Goal: Task Accomplishment & Management: Manage account settings

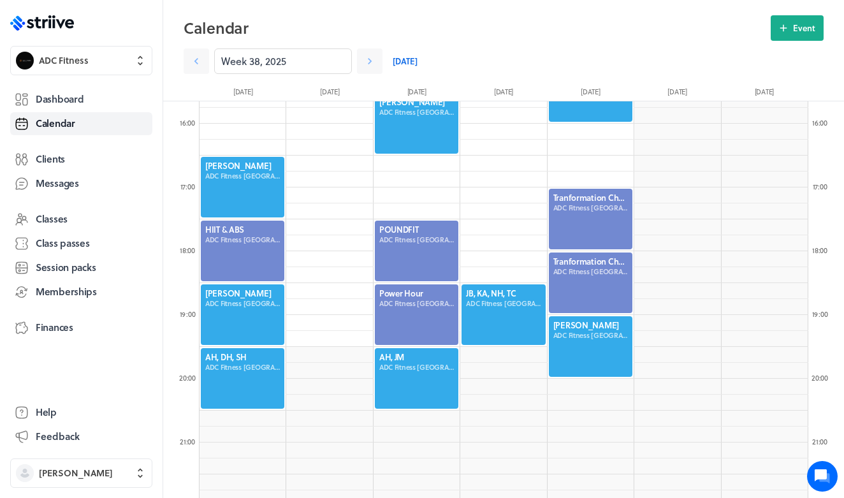
scroll to position [1005, 0]
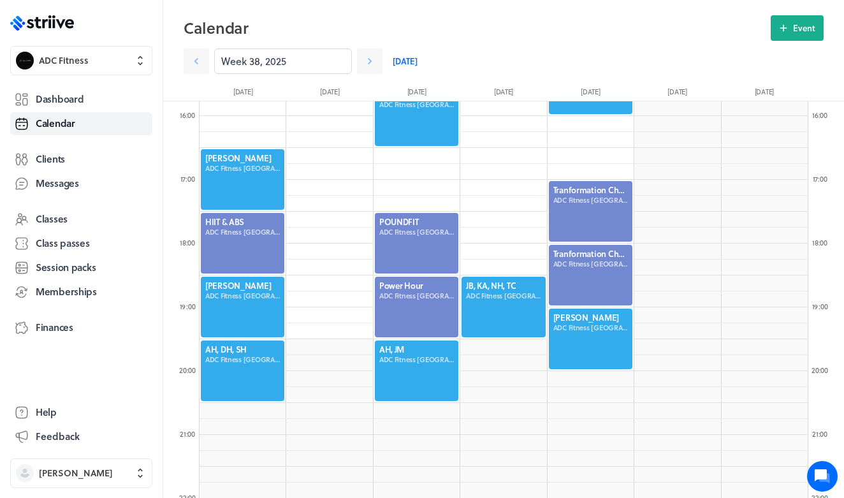
click at [412, 57] on link "[DATE]" at bounding box center [404, 60] width 25 height 25
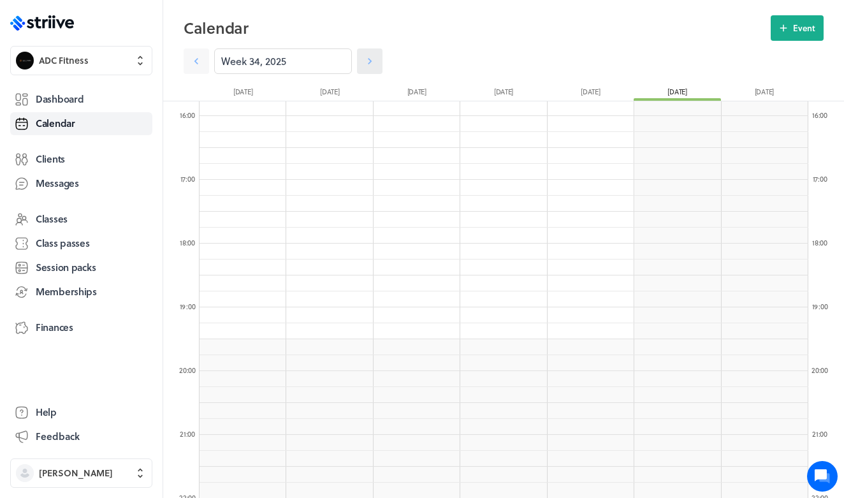
click at [369, 62] on icon at bounding box center [369, 61] width 13 height 13
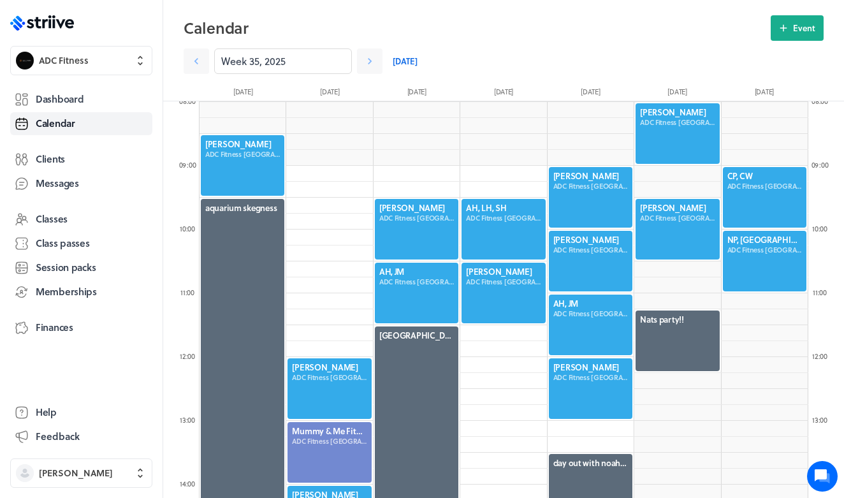
scroll to position [475, 0]
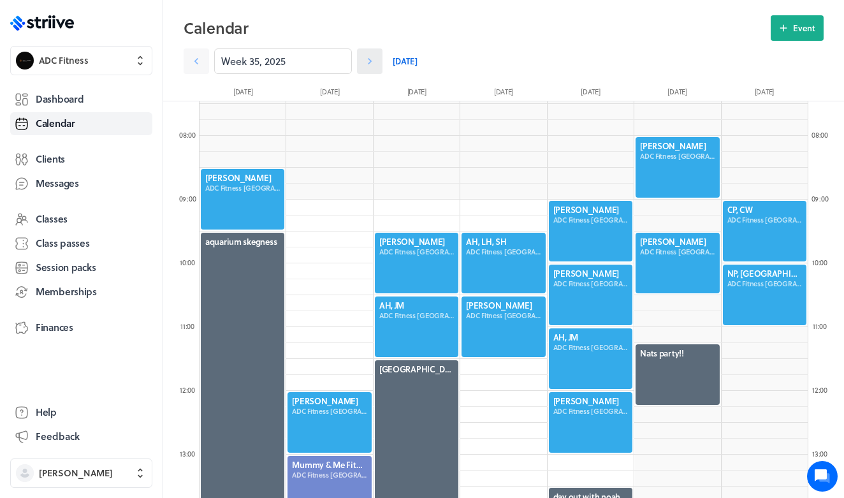
click at [368, 61] on icon at bounding box center [369, 61] width 13 height 13
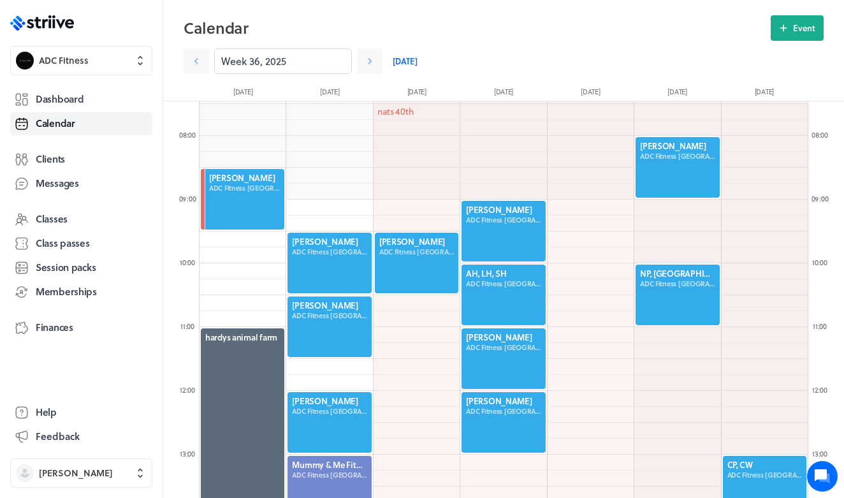
click at [263, 199] on div at bounding box center [242, 199] width 86 height 63
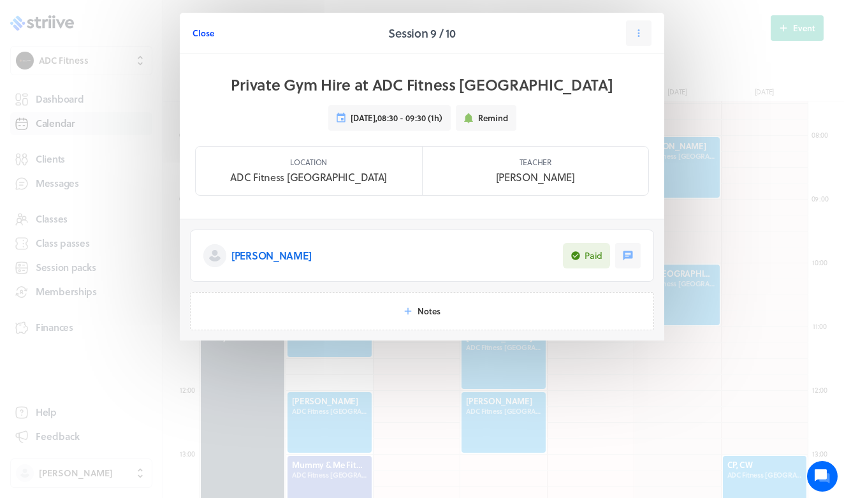
click at [208, 29] on span "Close" at bounding box center [203, 32] width 22 height 11
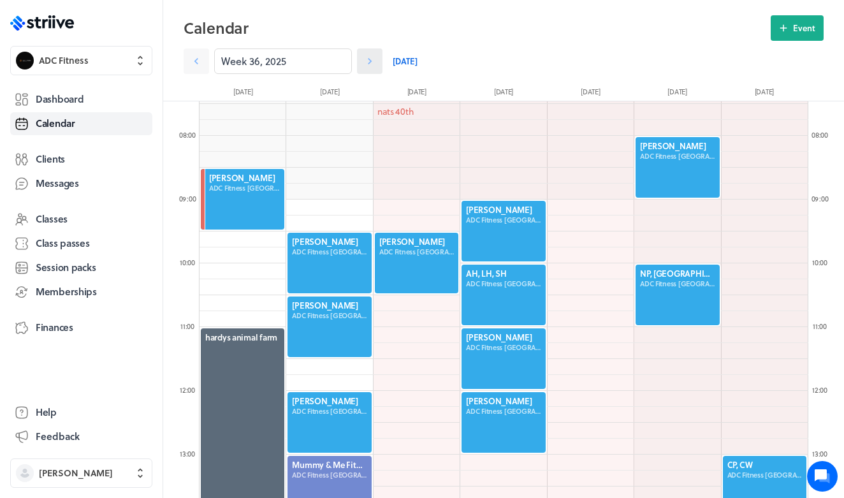
click at [378, 61] on link at bounding box center [369, 60] width 25 height 25
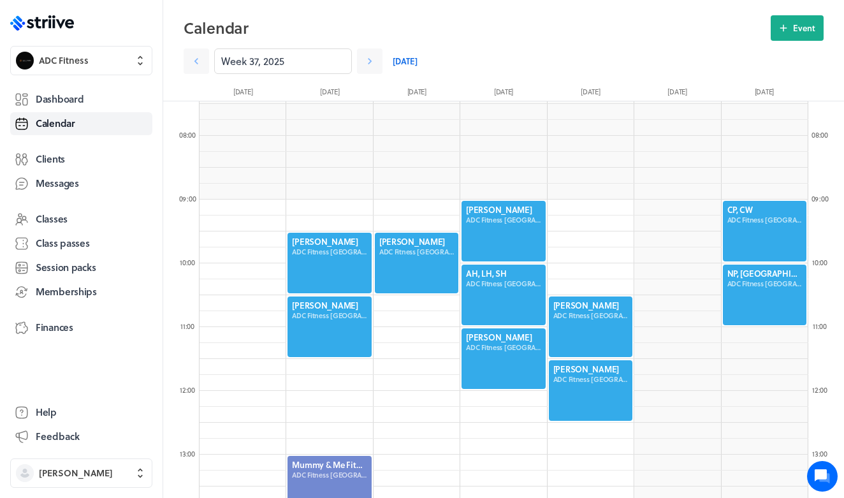
click at [212, 65] on div "Week 37, 2025" at bounding box center [283, 60] width 199 height 25
click at [199, 67] on icon at bounding box center [196, 61] width 13 height 13
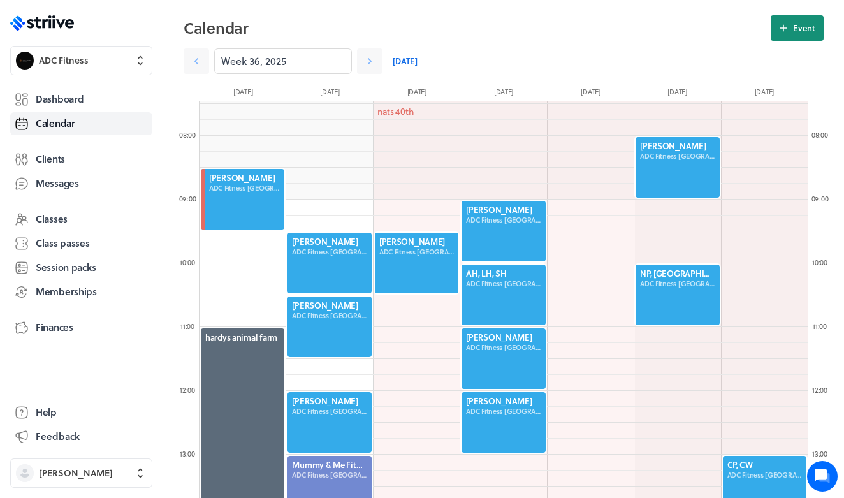
click at [799, 32] on span "Event" at bounding box center [804, 27] width 22 height 11
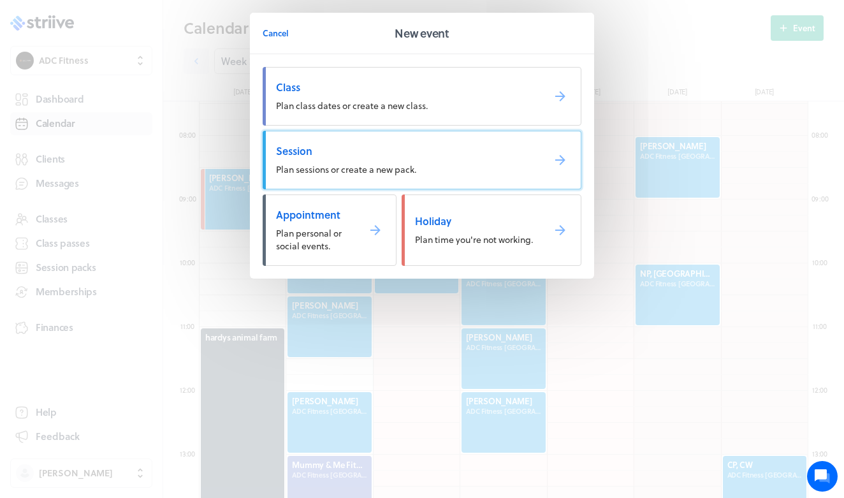
click at [318, 166] on span "Plan sessions or create a new pack." at bounding box center [346, 168] width 140 height 13
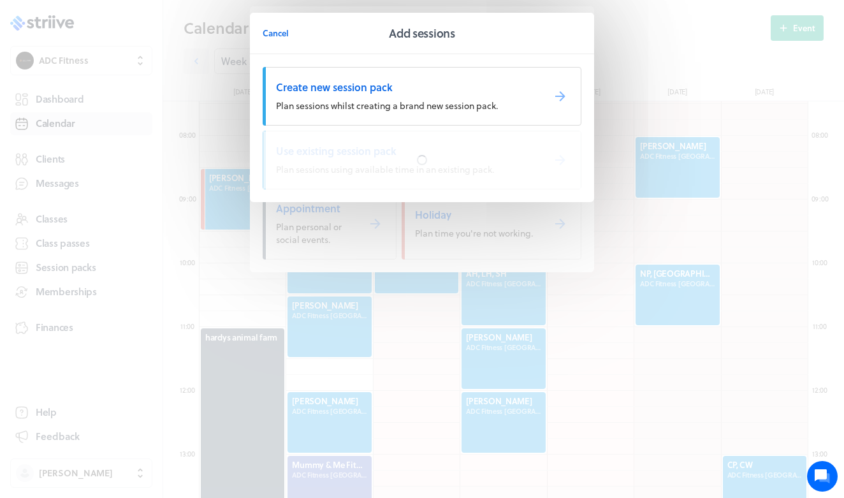
click at [319, 165] on div at bounding box center [421, 159] width 317 height 57
click at [352, 161] on div at bounding box center [421, 159] width 317 height 57
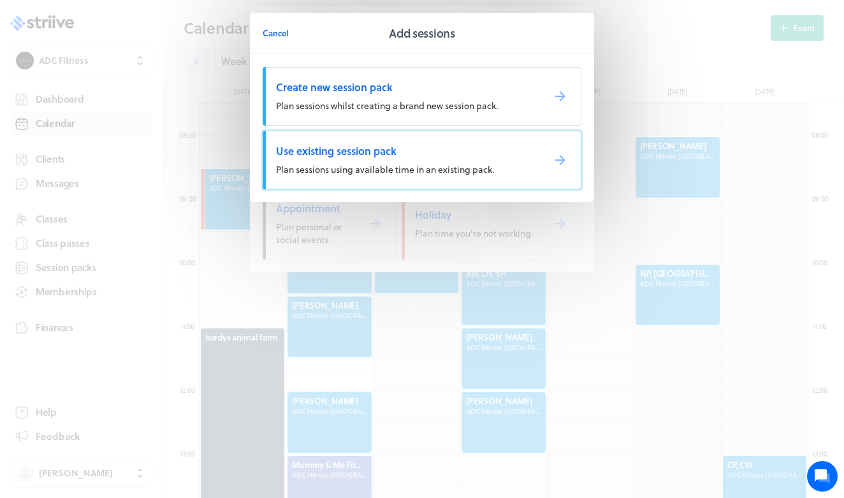
click at [351, 159] on link "Use existing session pack Plan sessions using available time in an existing pac…" at bounding box center [422, 160] width 319 height 59
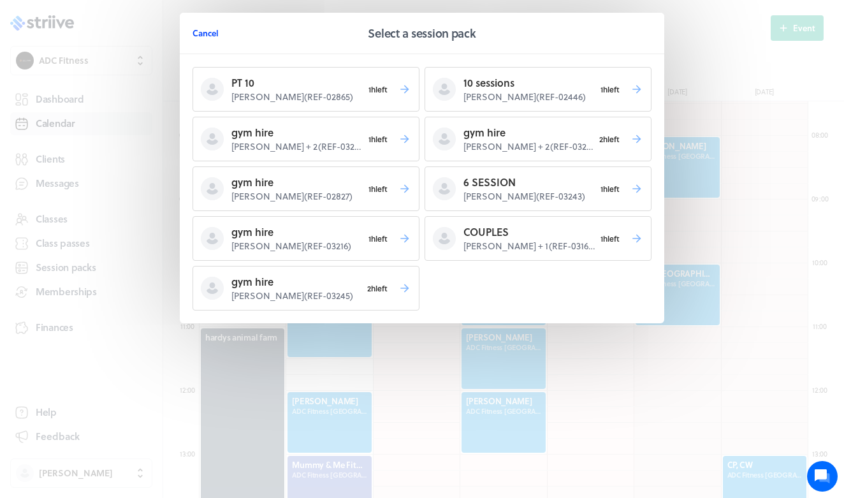
click at [210, 32] on span "Cancel" at bounding box center [205, 32] width 26 height 11
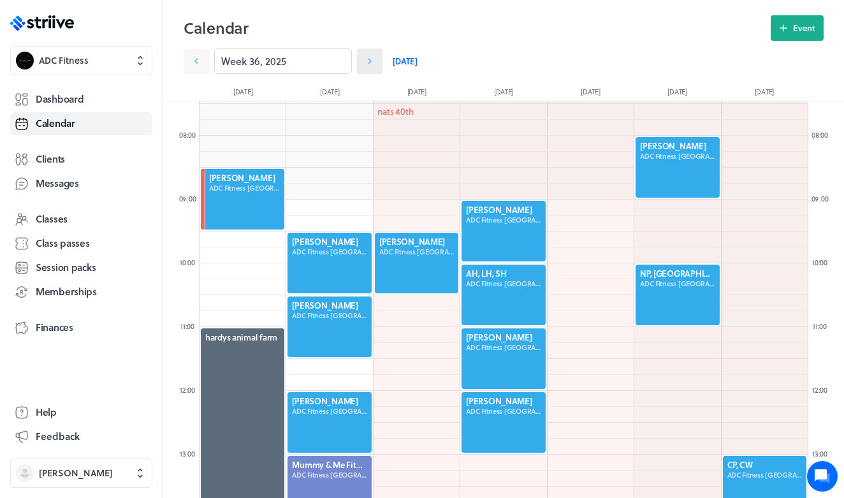
click at [371, 61] on icon at bounding box center [369, 61] width 13 height 13
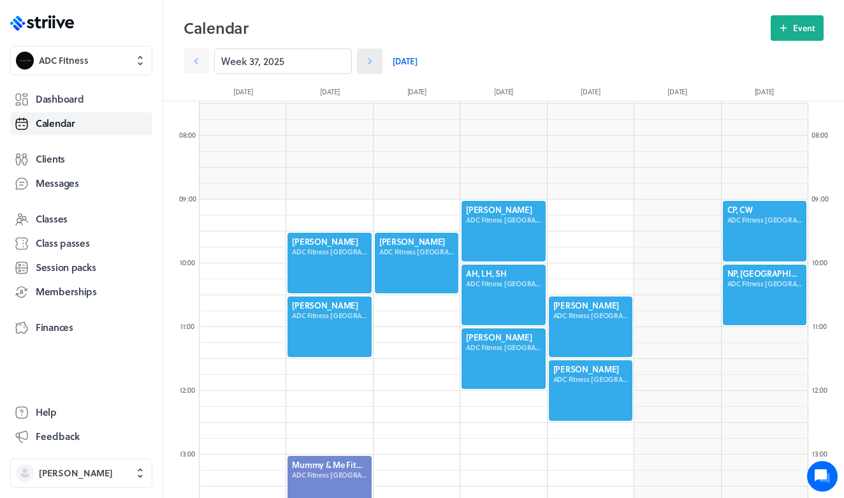
click at [371, 61] on icon at bounding box center [369, 61] width 13 height 13
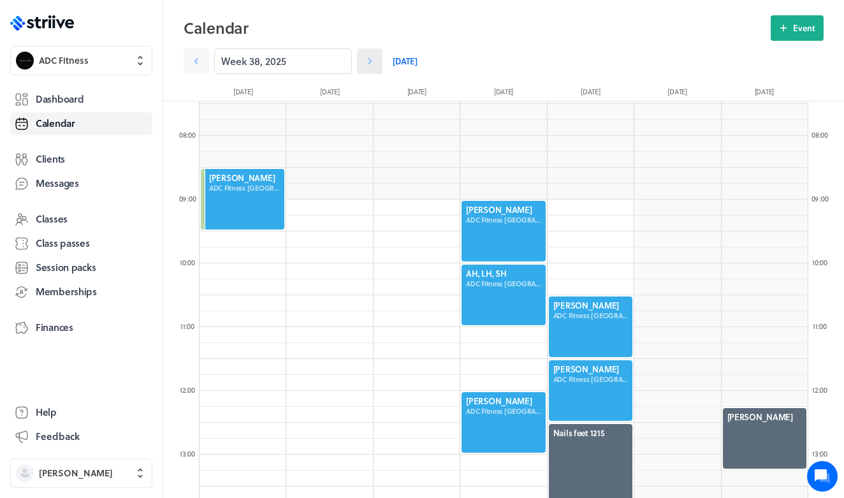
click at [366, 60] on icon at bounding box center [369, 61] width 13 height 13
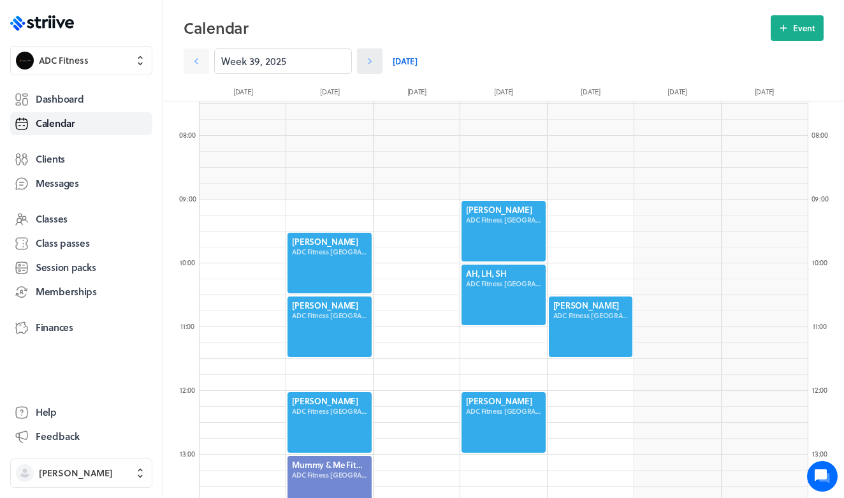
click at [366, 60] on icon at bounding box center [369, 61] width 13 height 13
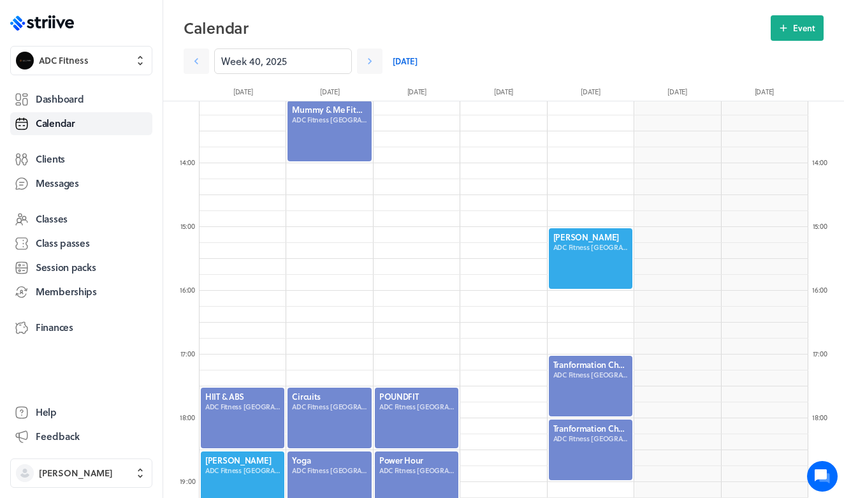
scroll to position [903, 0]
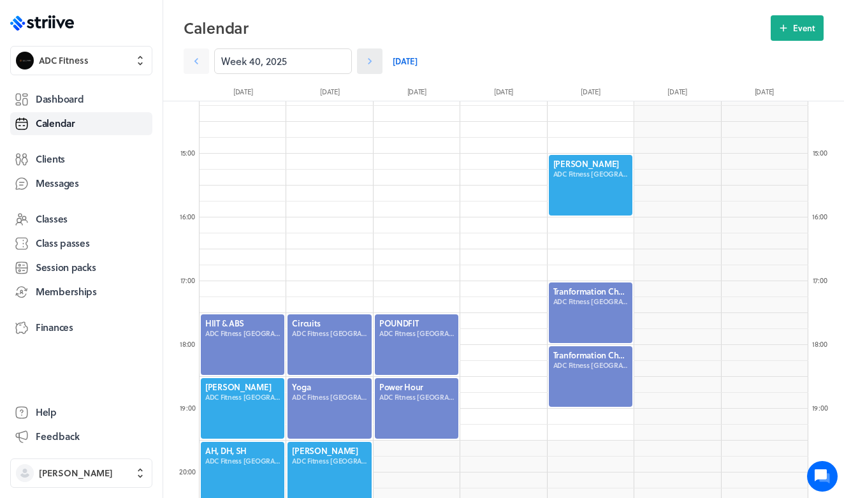
click at [371, 59] on icon at bounding box center [369, 61] width 13 height 13
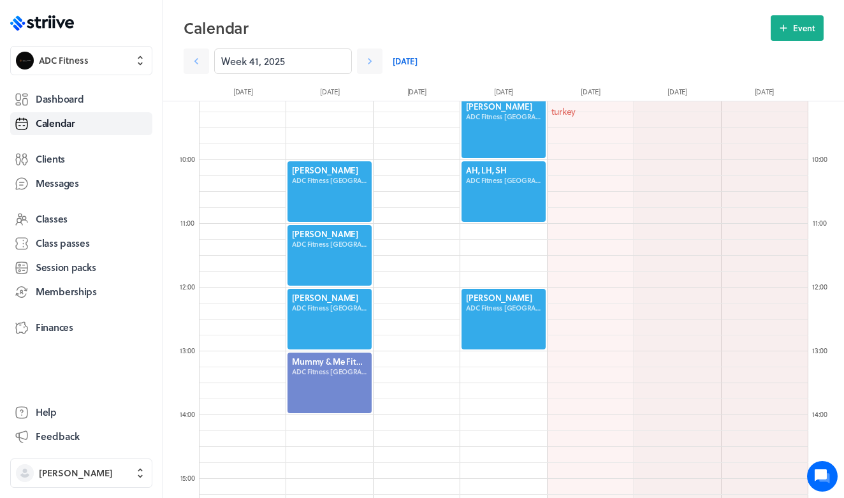
scroll to position [579, 0]
click at [375, 66] on icon at bounding box center [369, 61] width 13 height 13
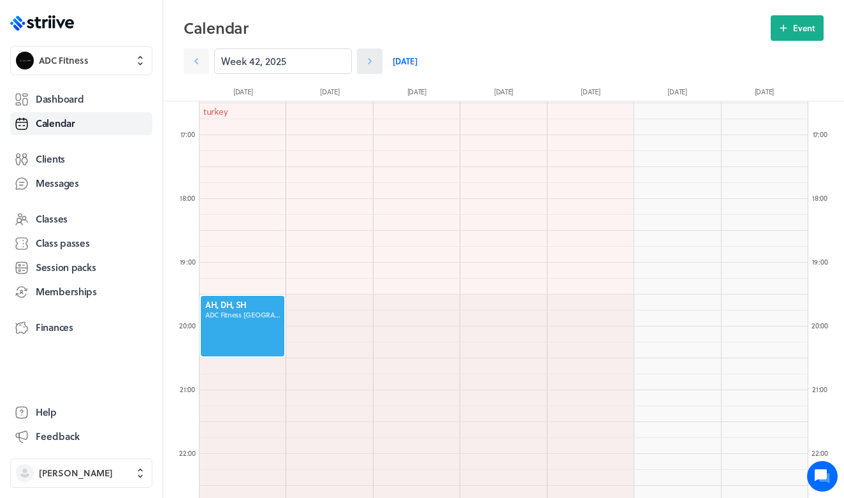
click at [360, 61] on link at bounding box center [369, 60] width 25 height 25
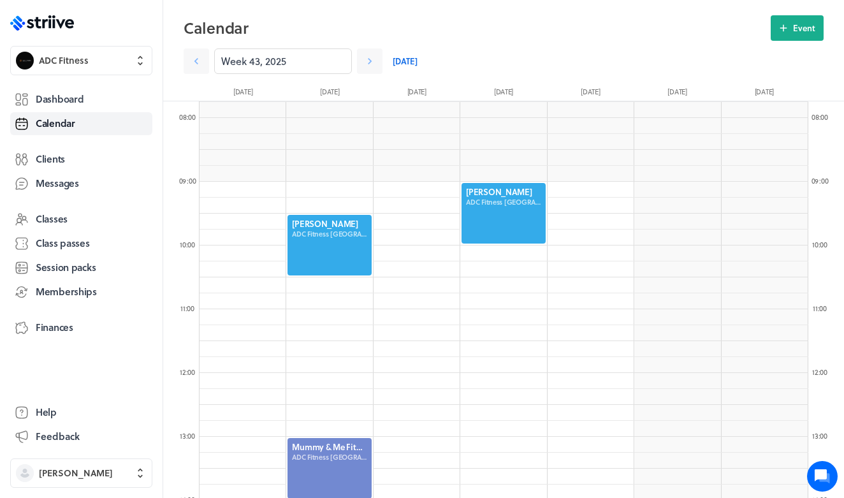
scroll to position [611, 0]
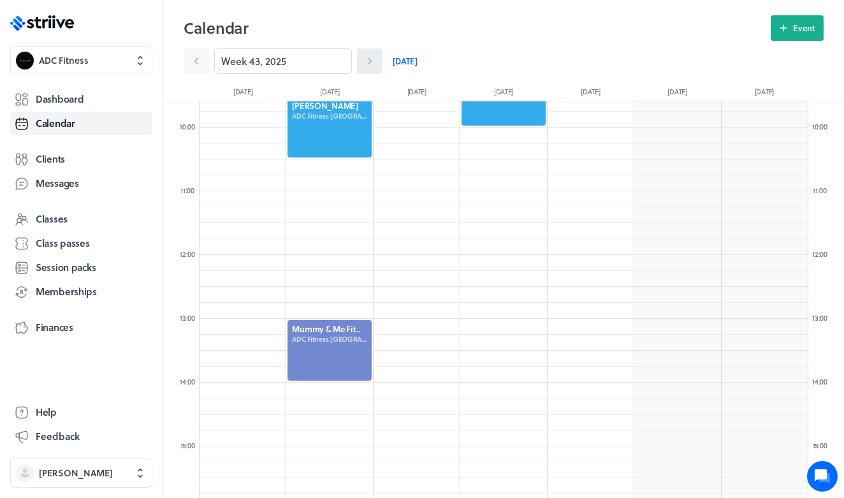
click at [376, 66] on link at bounding box center [369, 60] width 25 height 25
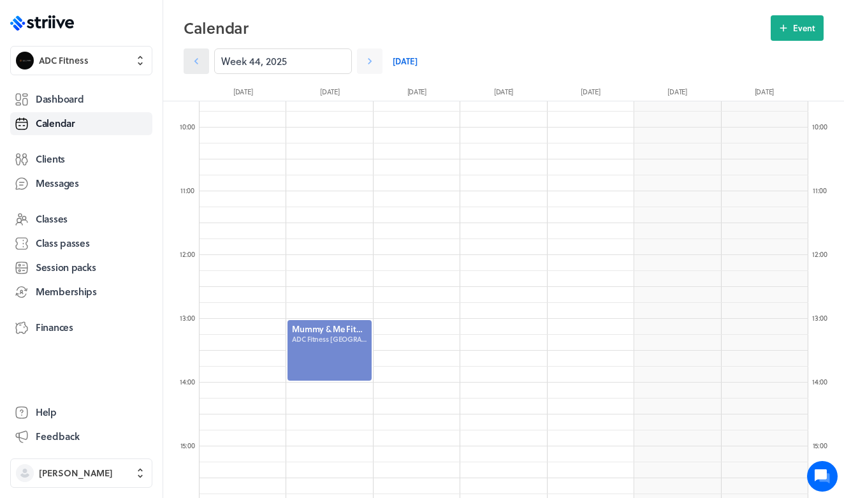
click at [200, 63] on icon at bounding box center [196, 61] width 13 height 13
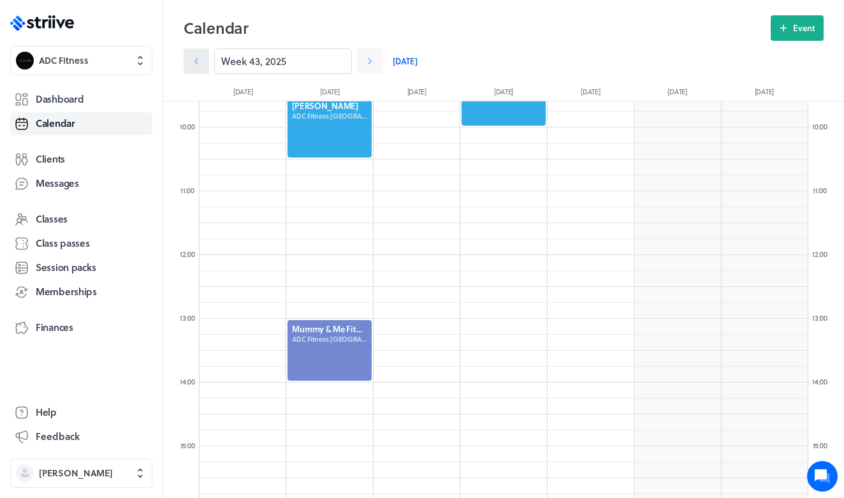
click at [200, 63] on icon at bounding box center [196, 61] width 13 height 13
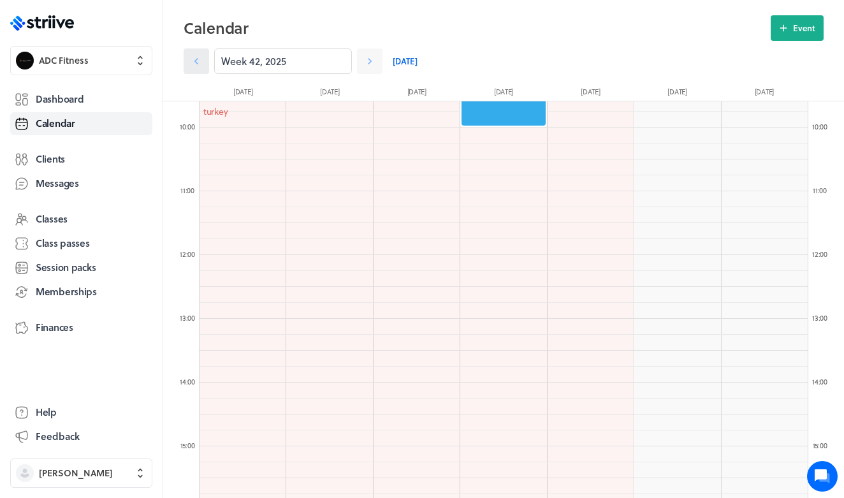
click at [200, 67] on icon at bounding box center [196, 61] width 13 height 13
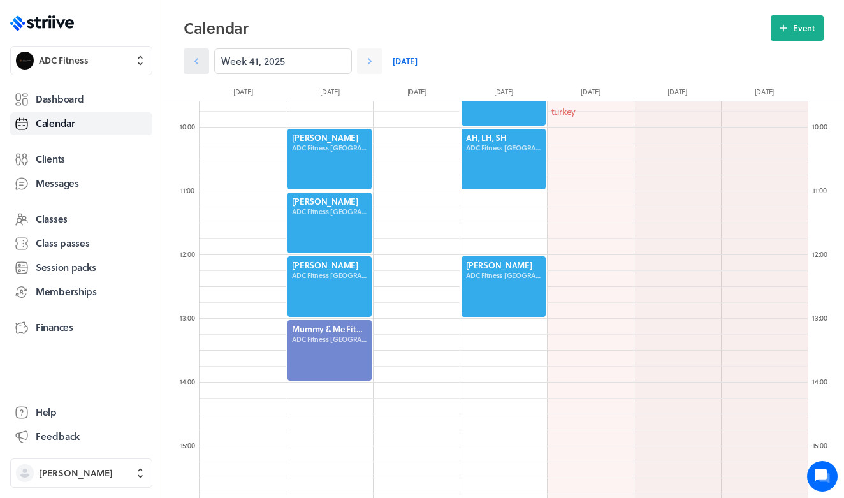
click at [200, 67] on icon at bounding box center [196, 61] width 13 height 13
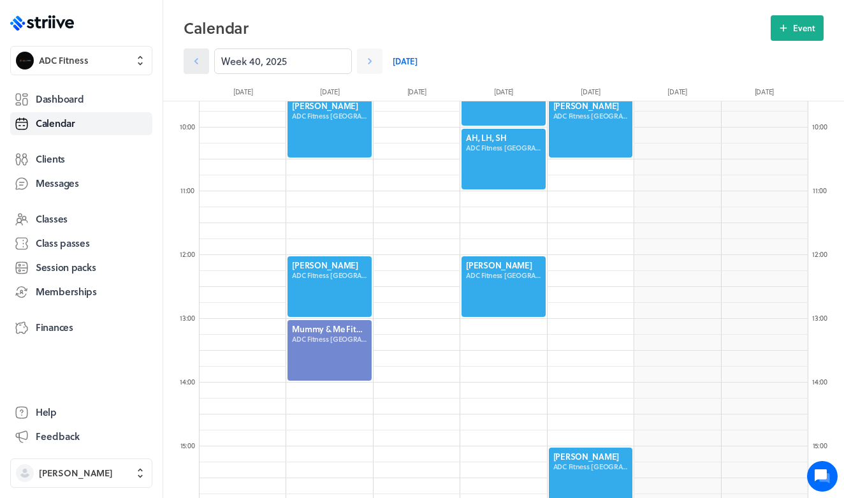
click at [200, 67] on icon at bounding box center [196, 61] width 13 height 13
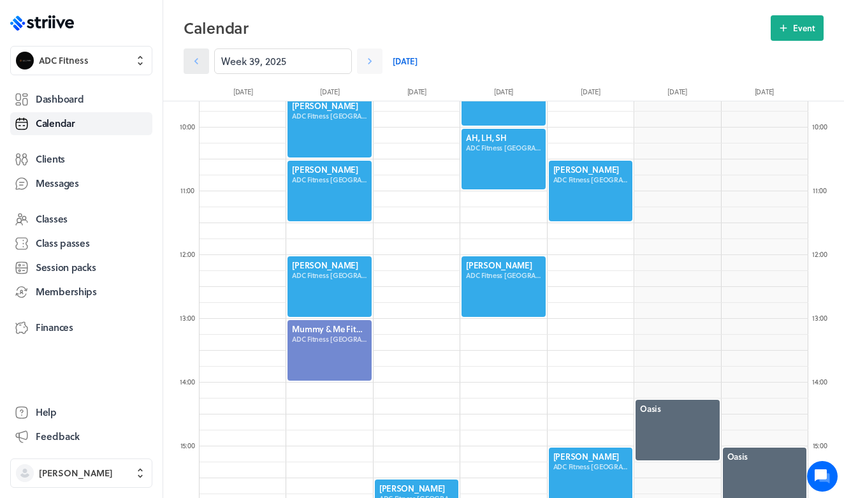
click at [200, 67] on icon at bounding box center [196, 61] width 13 height 13
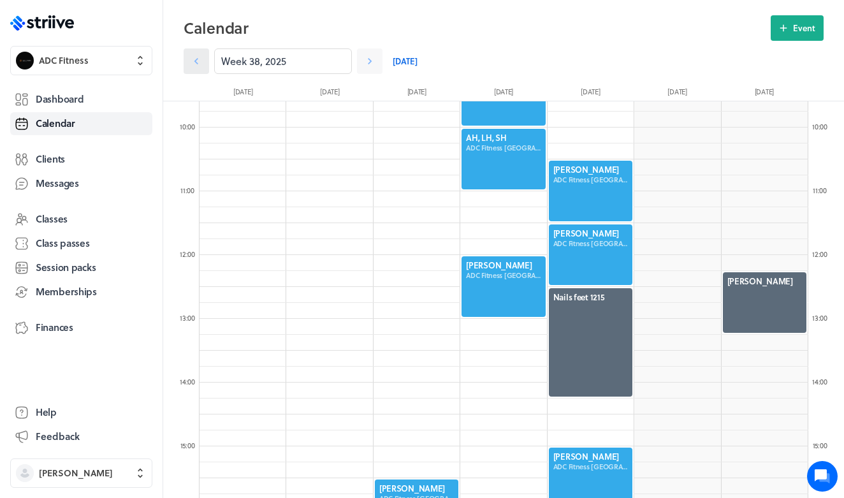
click at [200, 66] on icon at bounding box center [196, 61] width 13 height 13
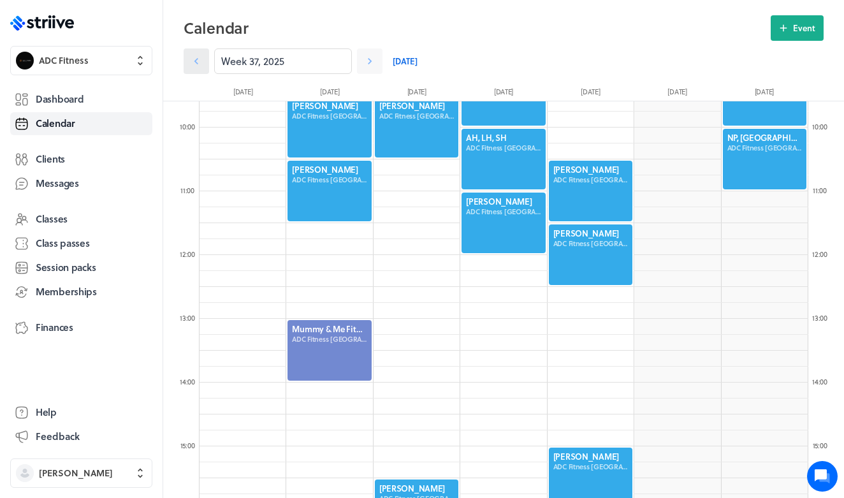
click at [201, 54] on link at bounding box center [196, 60] width 25 height 25
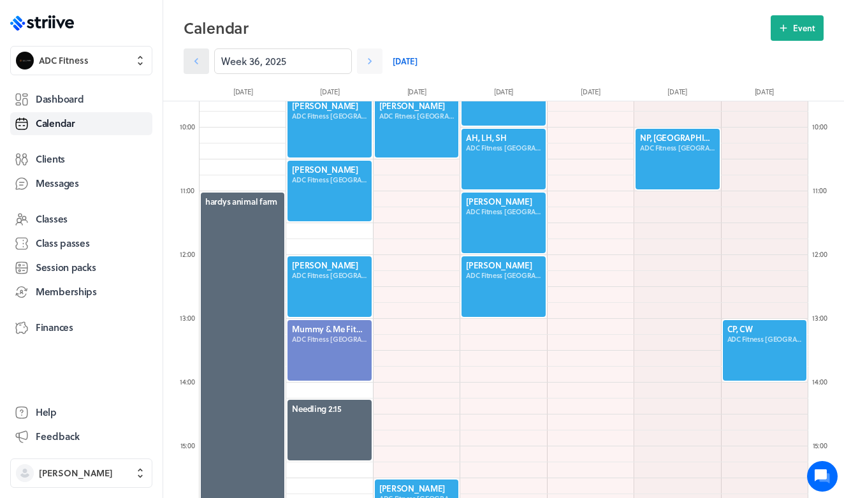
scroll to position [612, 1]
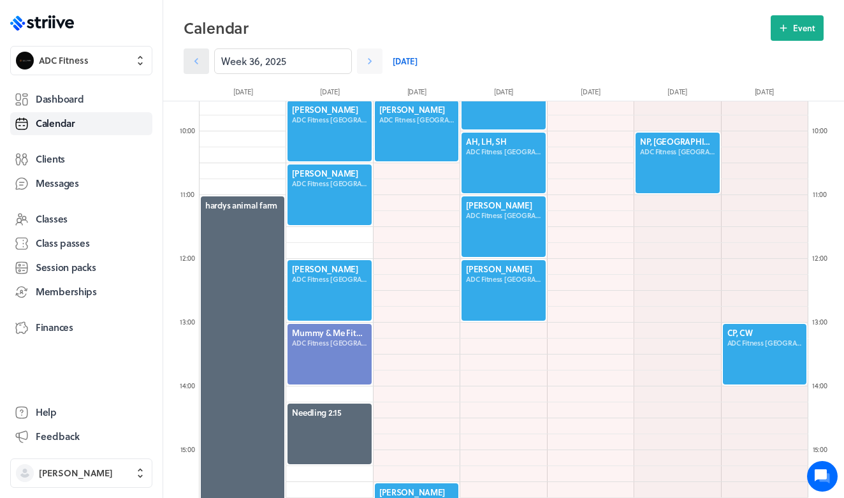
click at [201, 54] on link at bounding box center [196, 60] width 25 height 25
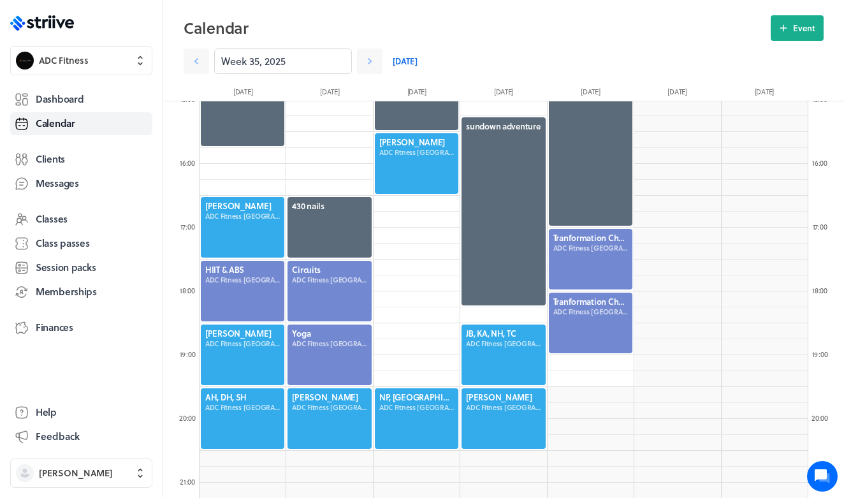
scroll to position [963, 0]
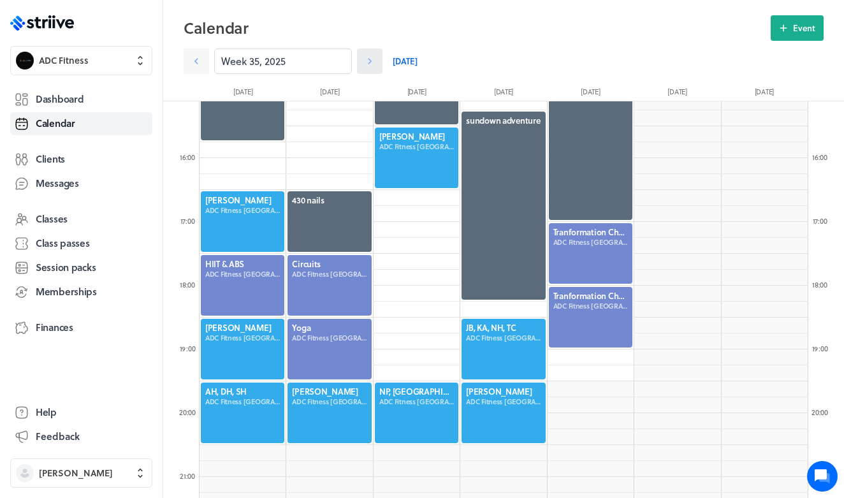
click at [368, 61] on icon at bounding box center [369, 61] width 13 height 13
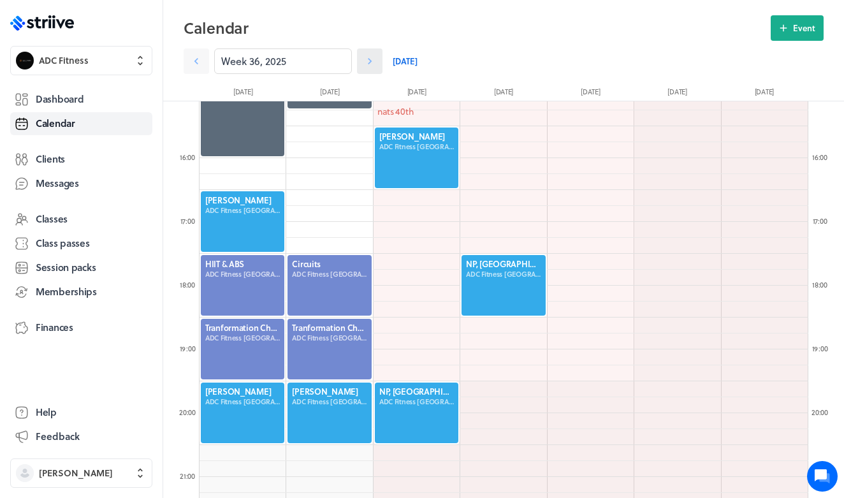
click at [368, 62] on icon at bounding box center [369, 61] width 13 height 13
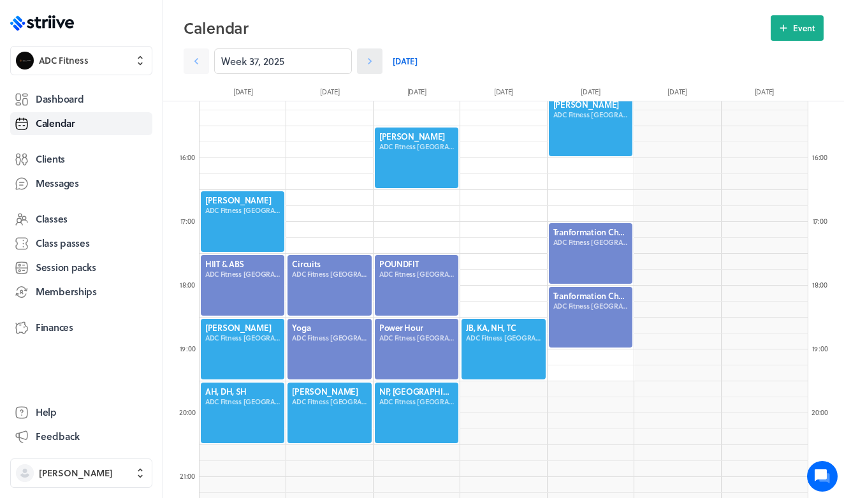
click at [368, 62] on icon at bounding box center [369, 61] width 13 height 13
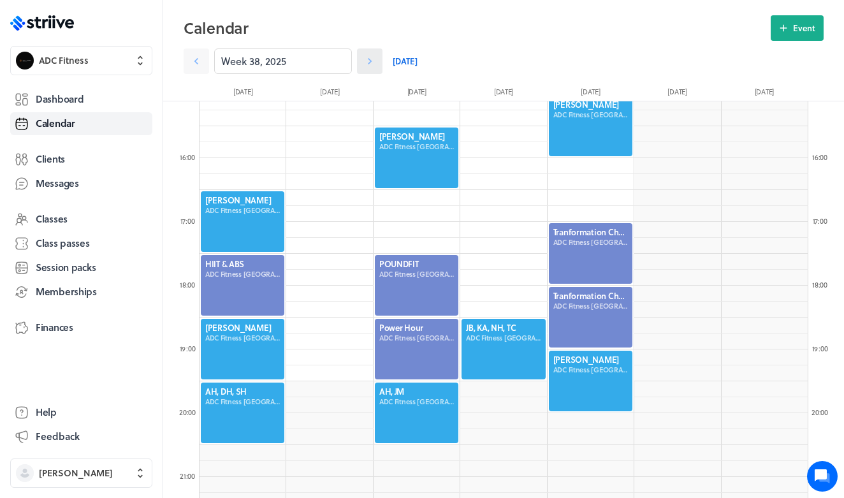
click at [368, 62] on icon at bounding box center [369, 61] width 13 height 13
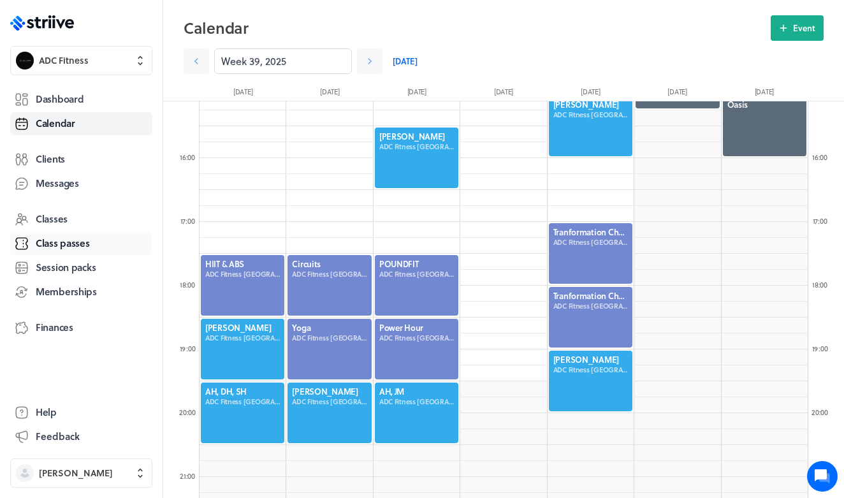
click at [78, 250] on link "Class passes" at bounding box center [81, 243] width 142 height 23
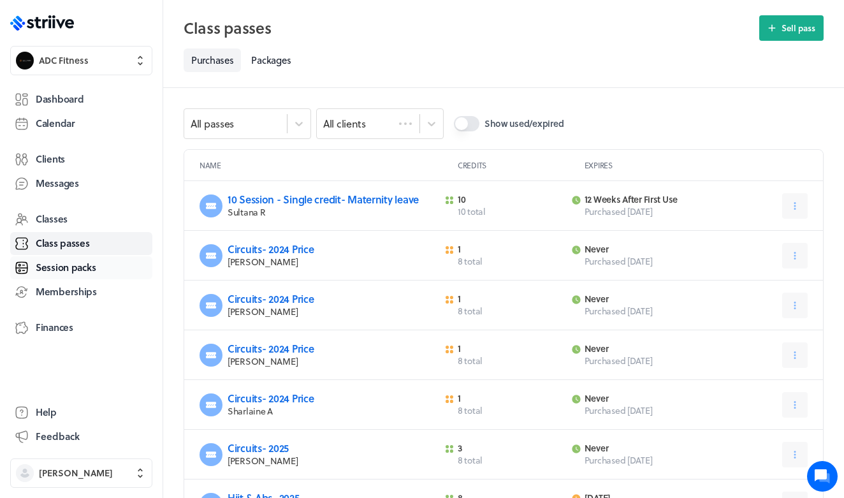
click at [77, 276] on link "Session packs" at bounding box center [81, 267] width 142 height 23
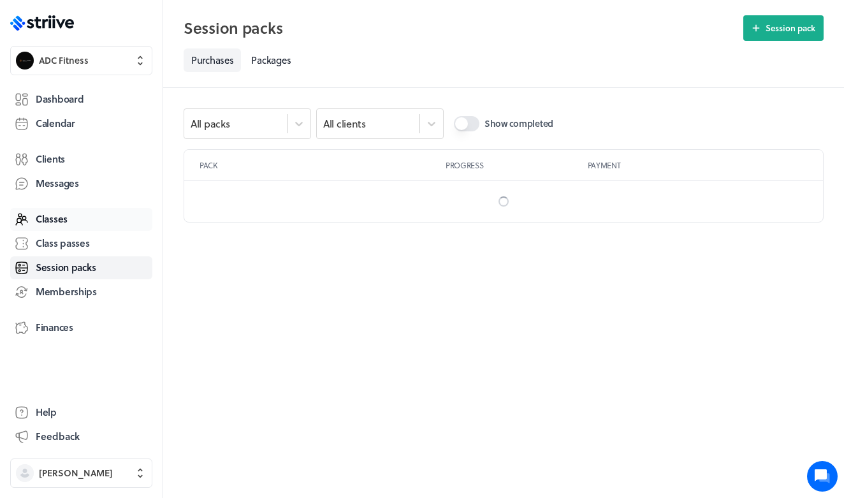
click at [62, 222] on span "Classes" at bounding box center [52, 218] width 32 height 13
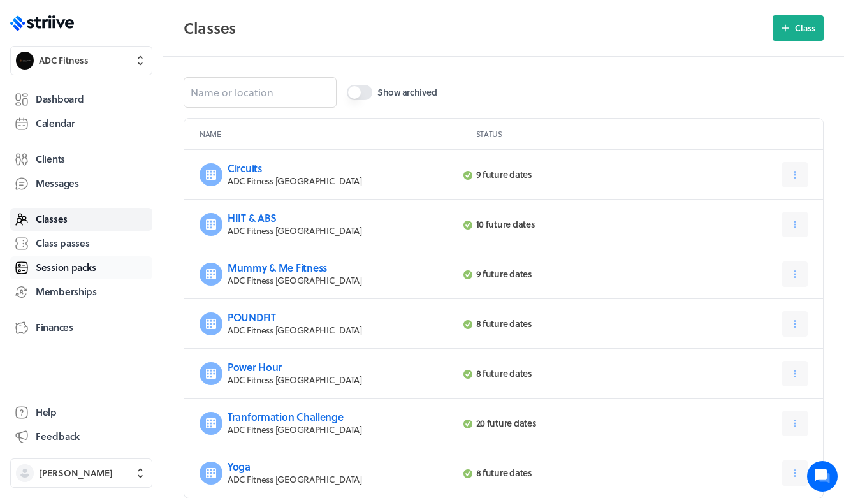
click at [72, 268] on span "Session packs" at bounding box center [66, 267] width 60 height 13
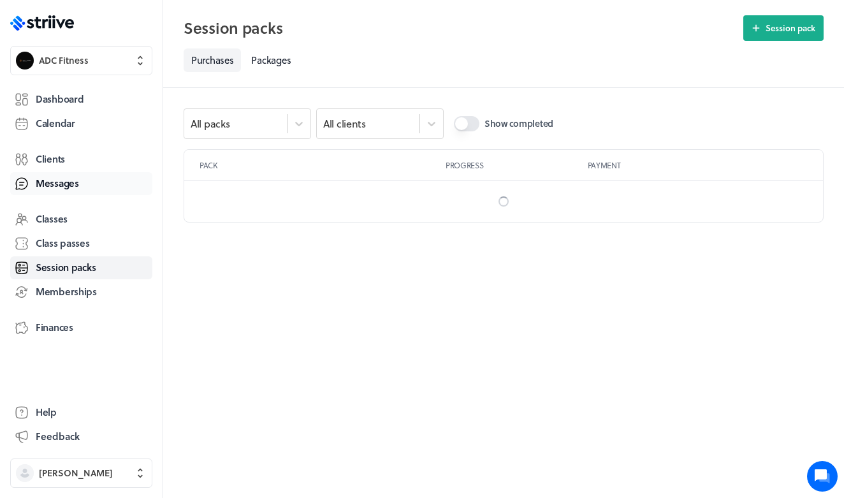
click at [66, 179] on span "Messages" at bounding box center [57, 182] width 43 height 13
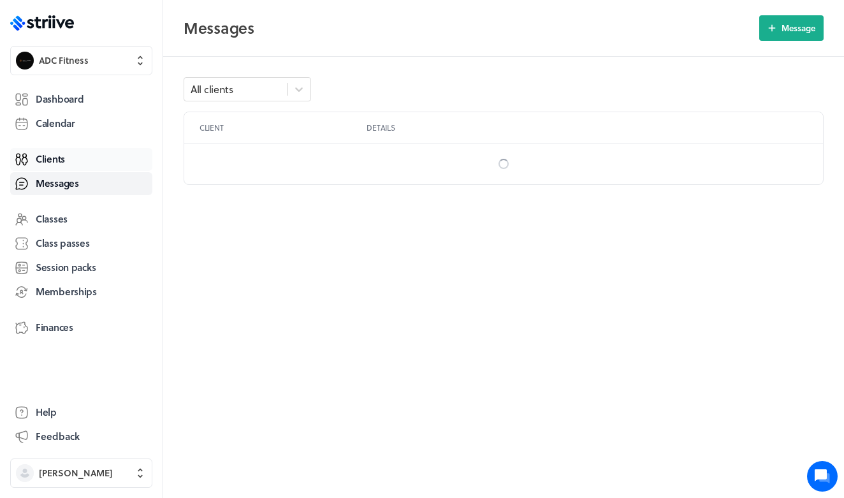
click at [59, 157] on span "Clients" at bounding box center [50, 158] width 29 height 13
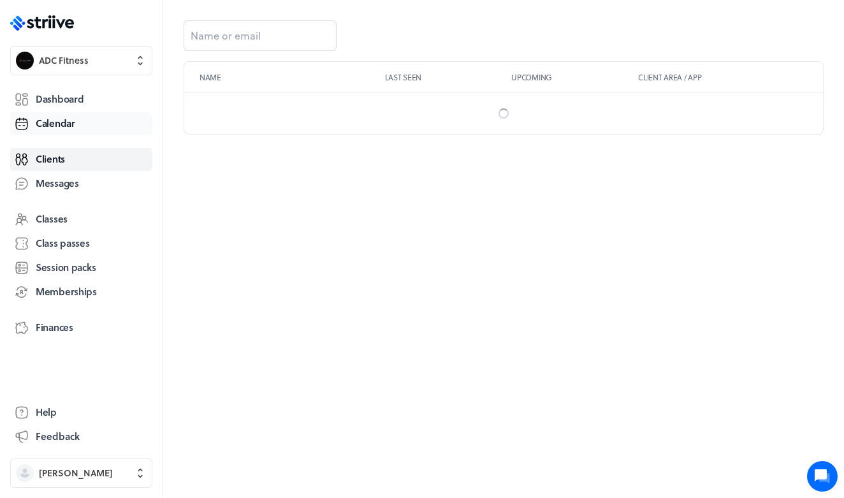
click at [61, 127] on span "Calendar" at bounding box center [56, 123] width 40 height 13
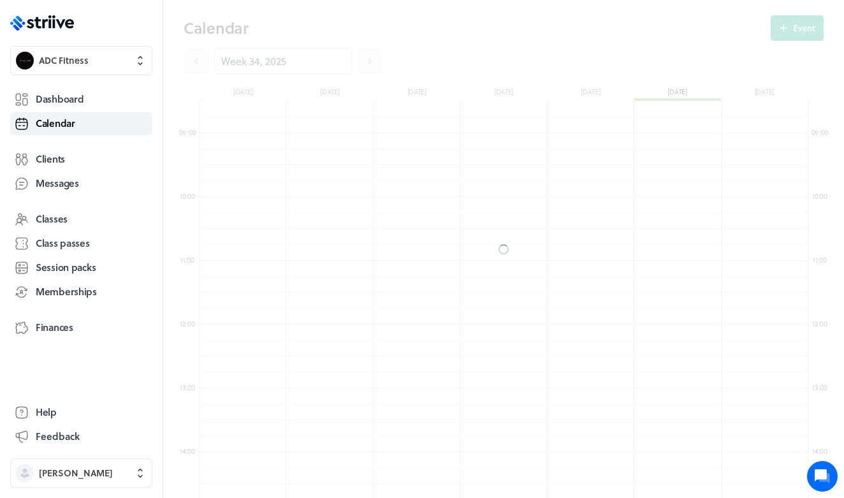
scroll to position [1529, 608]
click at [72, 98] on span "Dashboard" at bounding box center [60, 98] width 48 height 13
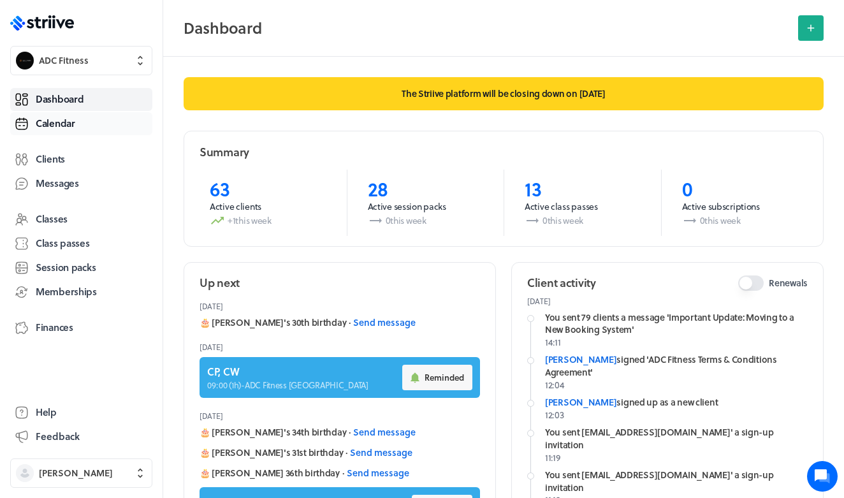
click at [59, 119] on span "Calendar" at bounding box center [56, 123] width 40 height 13
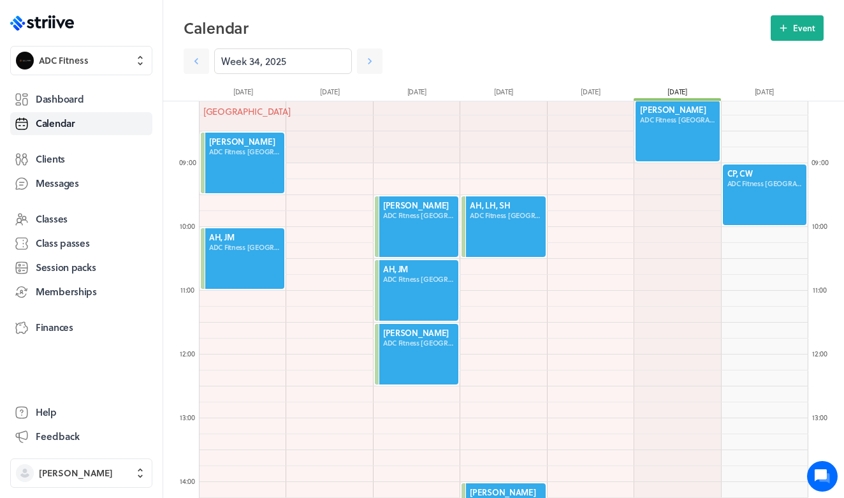
scroll to position [428, 0]
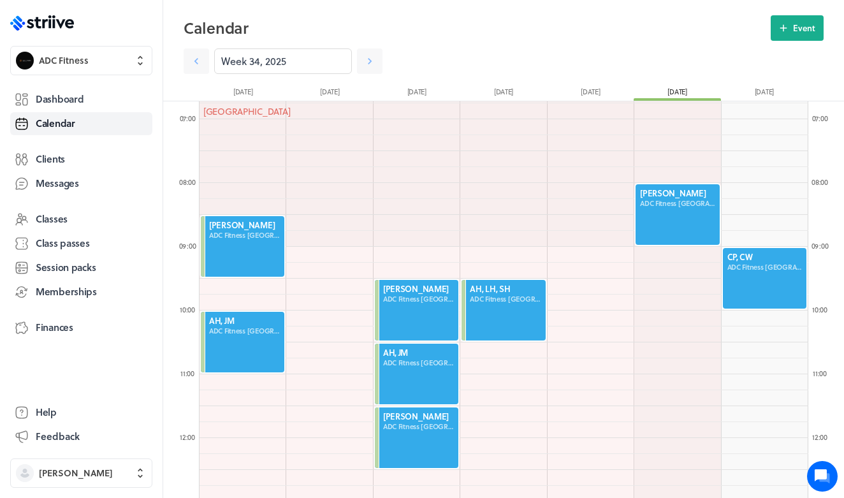
click at [665, 217] on div at bounding box center [677, 214] width 86 height 63
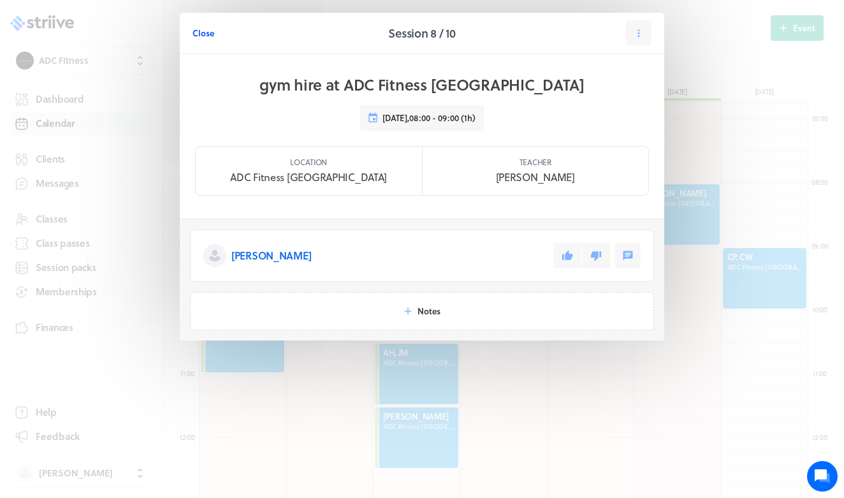
click at [206, 28] on span "Close" at bounding box center [203, 32] width 22 height 11
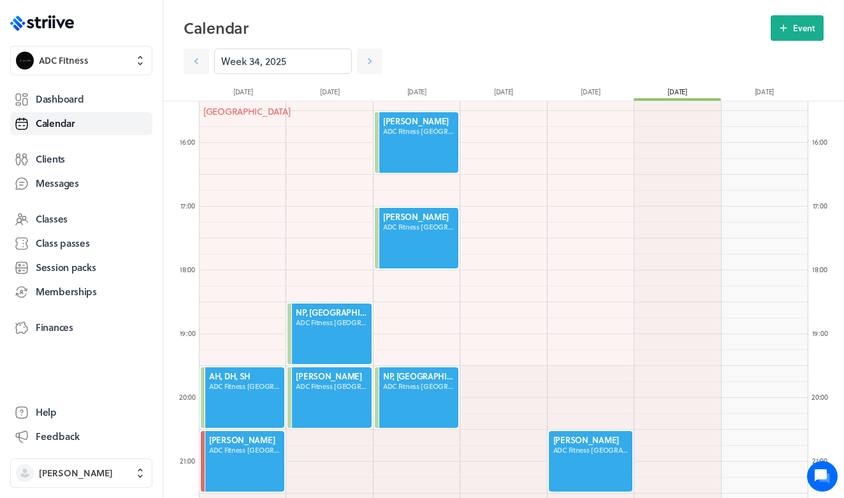
scroll to position [1073, 0]
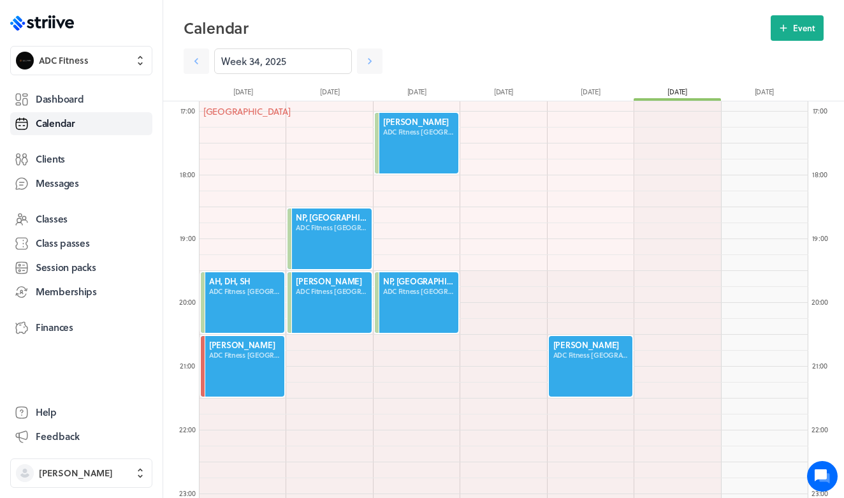
click at [600, 363] on div at bounding box center [590, 366] width 86 height 63
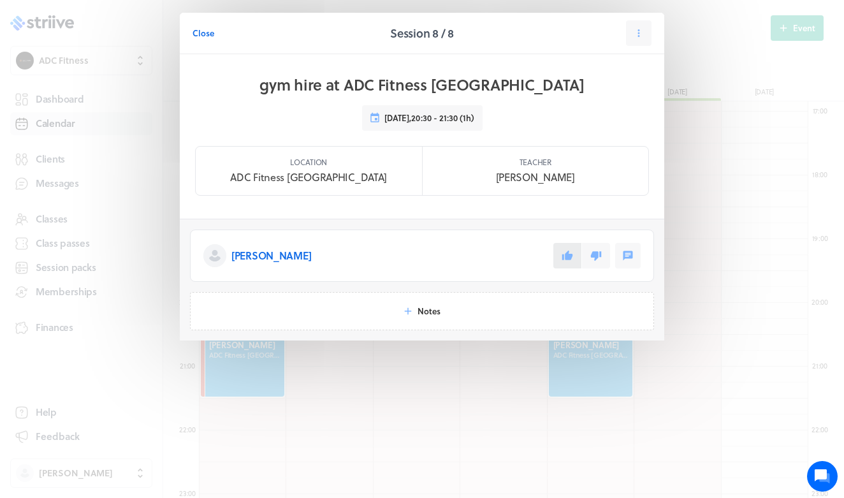
click at [565, 257] on icon at bounding box center [566, 255] width 11 height 11
click at [209, 33] on span "Close" at bounding box center [203, 32] width 22 height 11
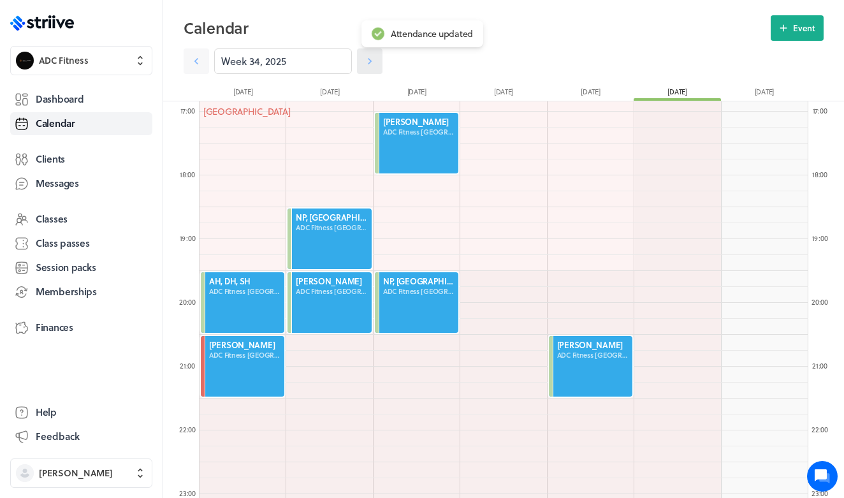
click at [361, 64] on link at bounding box center [369, 60] width 25 height 25
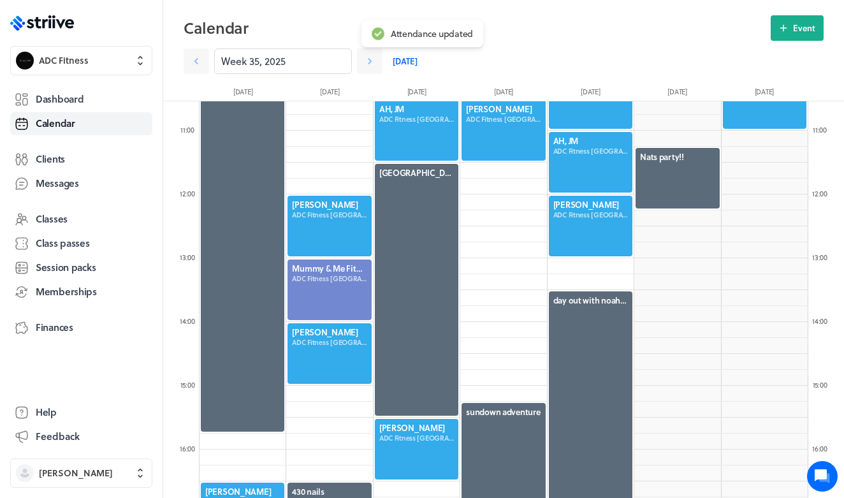
scroll to position [464, 0]
